Goal: Find specific page/section: Find specific page/section

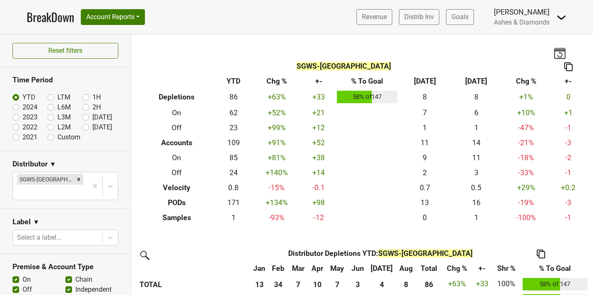
scroll to position [217, 0]
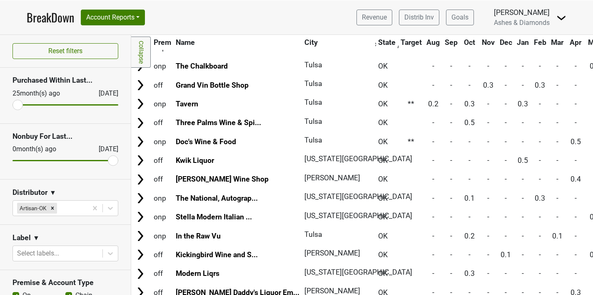
scroll to position [528, 0]
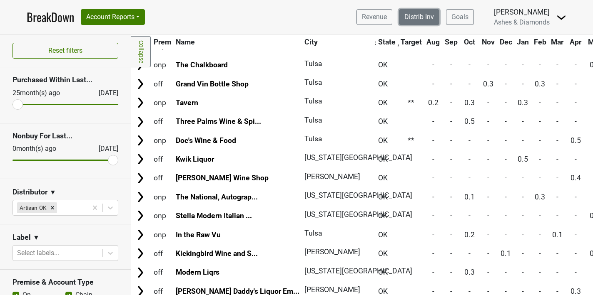
click at [412, 18] on link "Distrib Inv" at bounding box center [419, 17] width 40 height 16
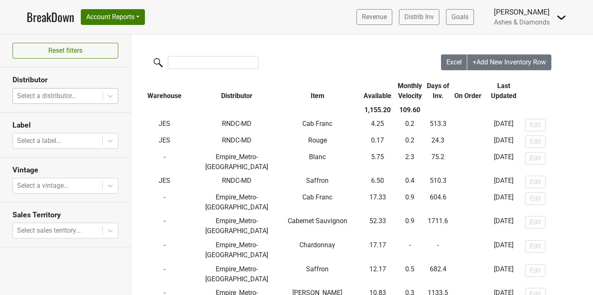
click at [80, 99] on div at bounding box center [57, 96] width 81 height 12
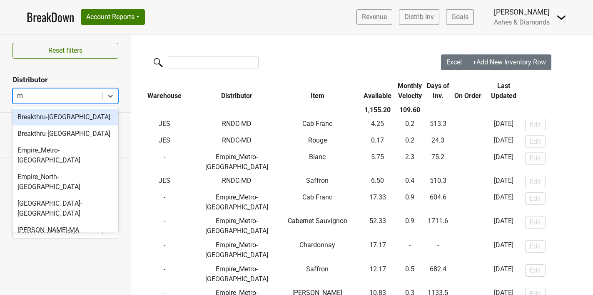
type input "mi"
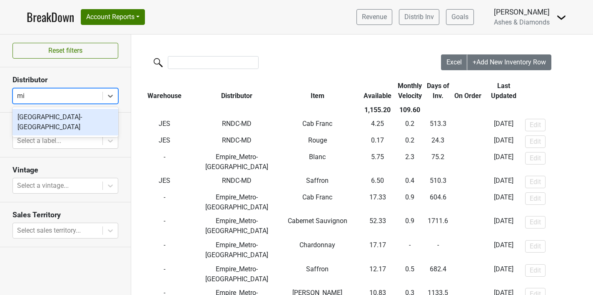
click at [66, 118] on div "Great Lakes-MI" at bounding box center [65, 122] width 106 height 27
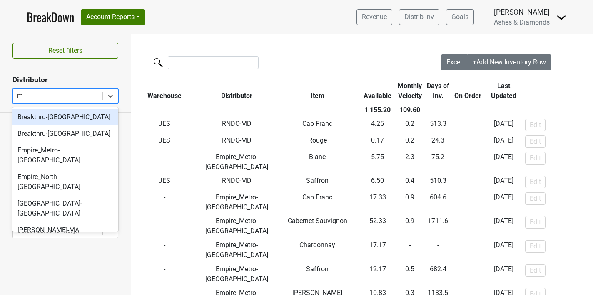
type input "mi"
